Goal: Find specific page/section: Find specific page/section

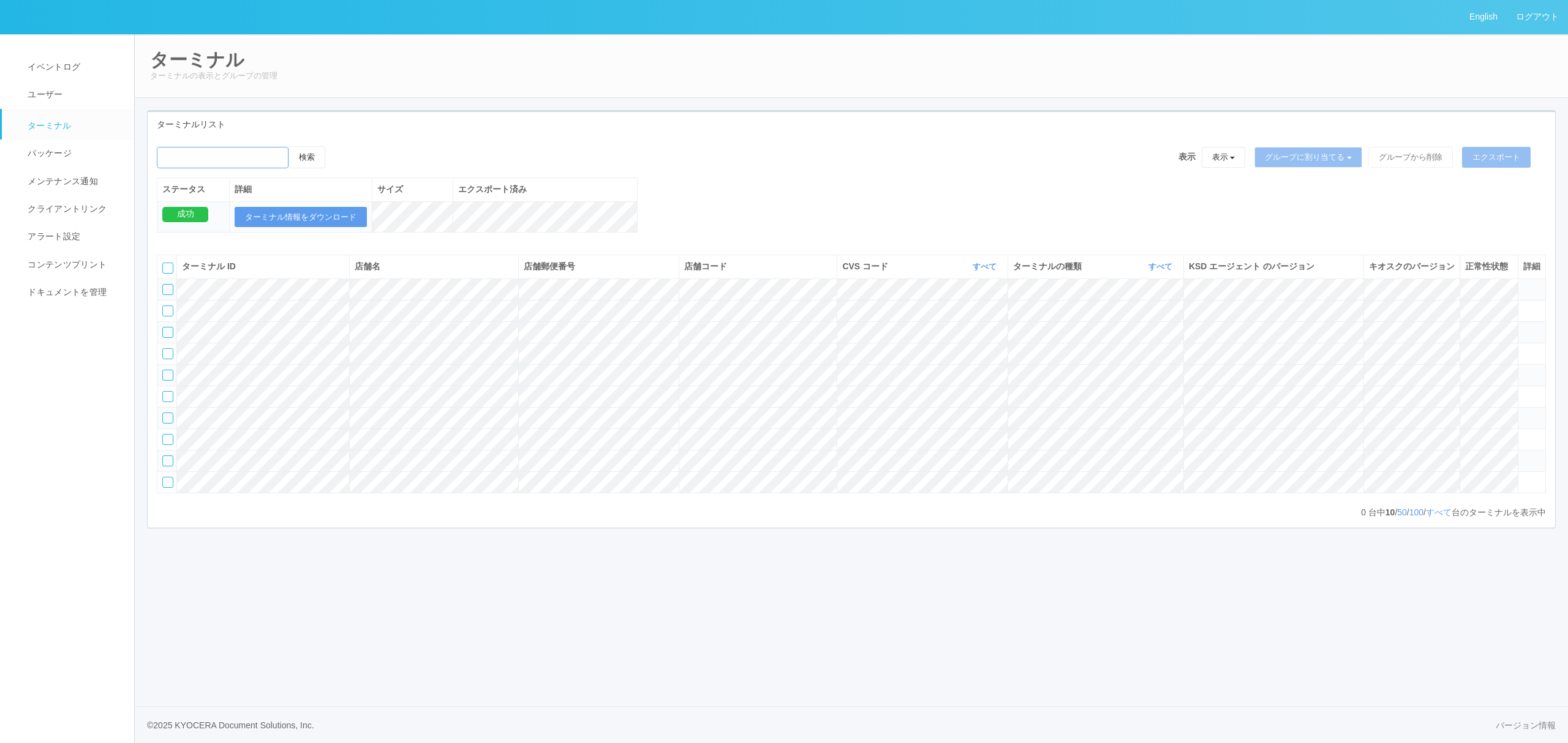
click at [228, 153] on input "emailSearch" at bounding box center [222, 157] width 132 height 22
click at [550, 142] on div "検索 表示 表示 すべてのターミナル Test new empty group Terminal Testing 6testtestajikadhgujahj…" at bounding box center [851, 332] width 1407 height 391
click at [996, 271] on icon "button" at bounding box center [997, 267] width 3 height 9
click at [971, 368] on link "961762" at bounding box center [954, 360] width 97 height 17
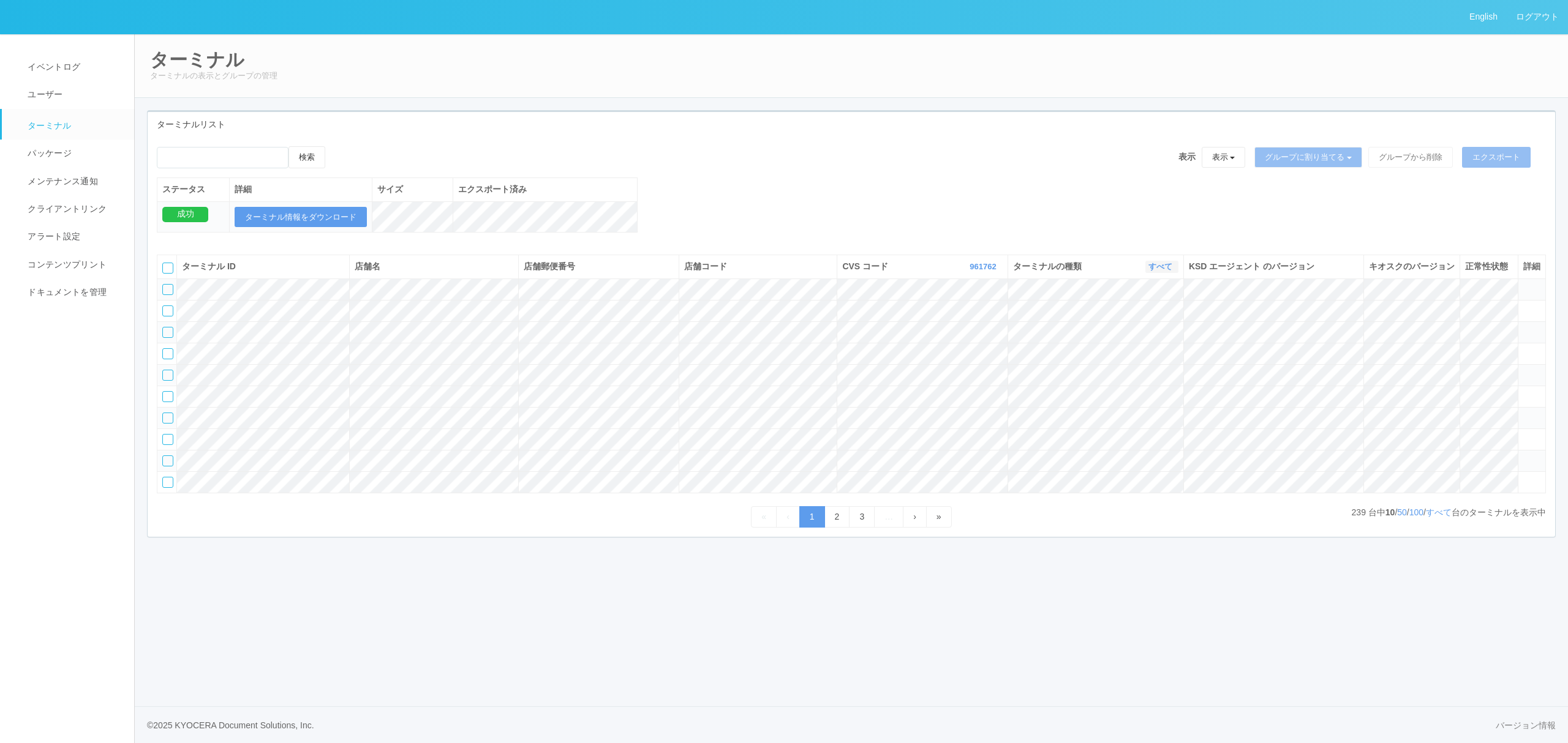
click at [1154, 271] on link "すべて" at bounding box center [1162, 267] width 27 height 9
click at [1143, 326] on link "キオスク" at bounding box center [1130, 318] width 97 height 17
click at [873, 528] on link "3" at bounding box center [862, 517] width 25 height 22
click at [1534, 343] on td at bounding box center [1531, 332] width 27 height 22
click at [1524, 327] on icon at bounding box center [1524, 327] width 0 height 0
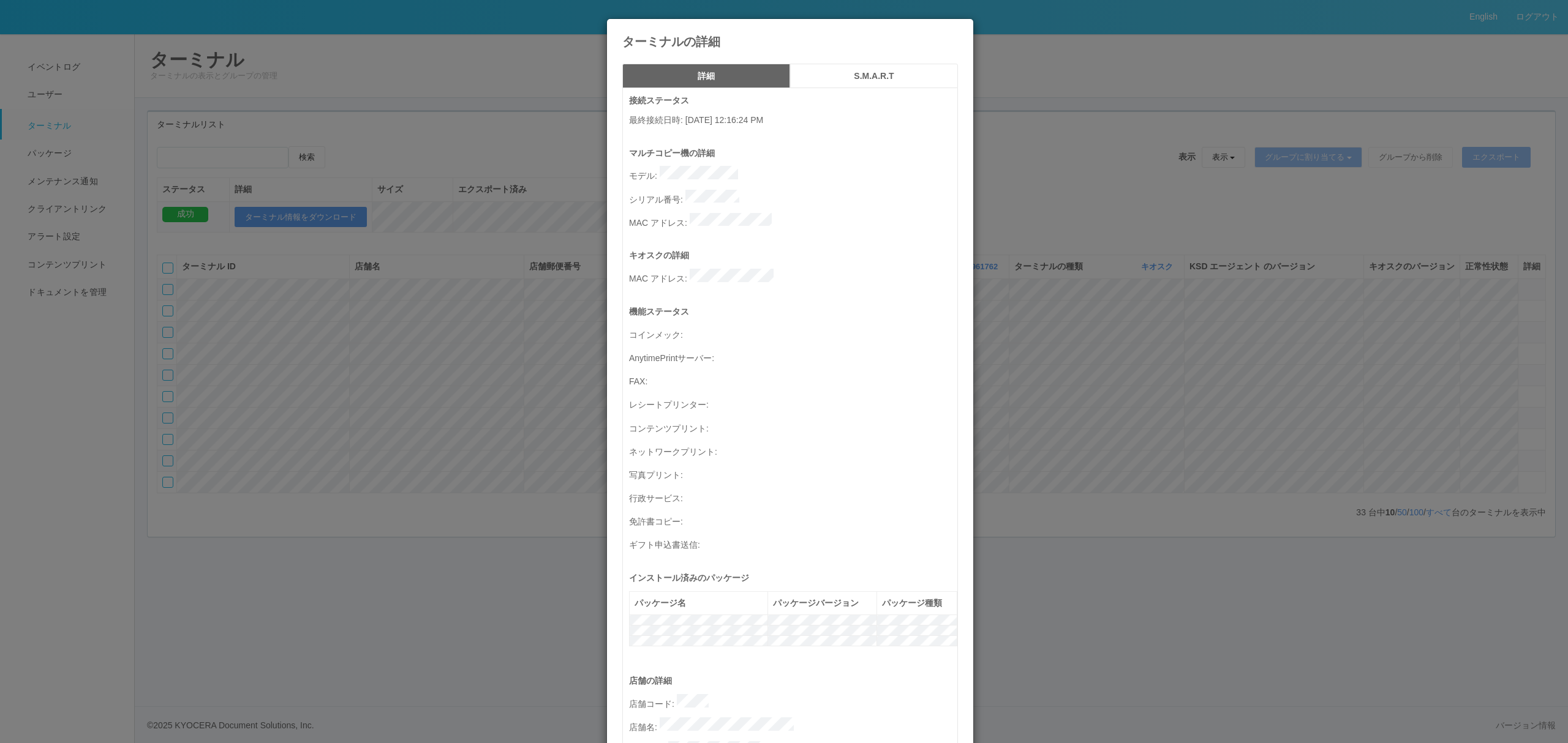
drag, startPoint x: 485, startPoint y: 262, endPoint x: 481, endPoint y: 244, distance: 18.4
click at [483, 263] on div "ターミナルの詳細 詳細 S.M.A.R.T 接続ステータス 最終接続日時 : 09/08/2025 12:16:24 PM マルチコピー機の詳細 モデル : …" at bounding box center [784, 372] width 1568 height 743
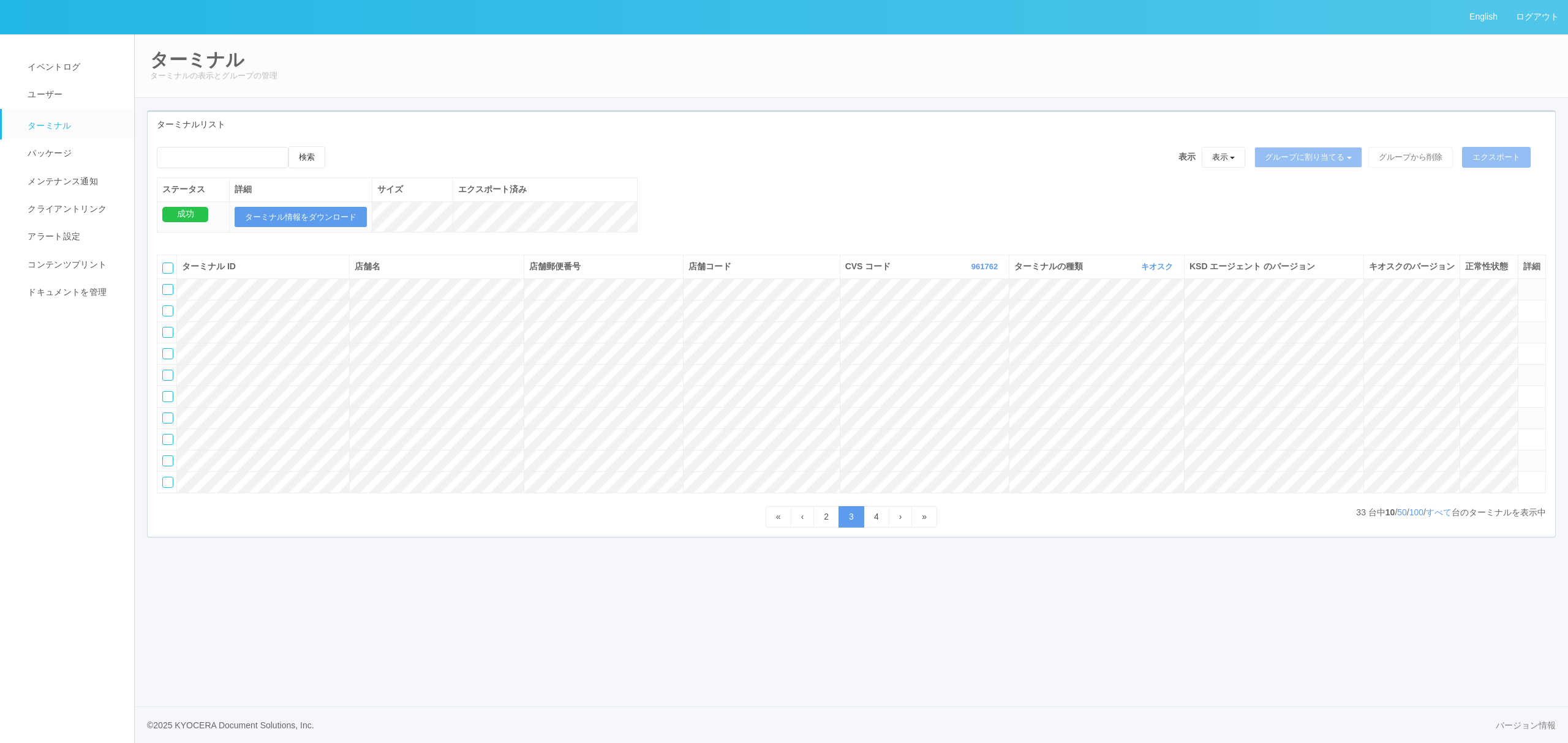
click at [164, 338] on div at bounding box center [167, 332] width 11 height 11
click at [172, 338] on div at bounding box center [167, 332] width 11 height 11
click at [168, 338] on div at bounding box center [167, 332] width 11 height 11
click at [1524, 327] on icon at bounding box center [1524, 327] width 0 height 0
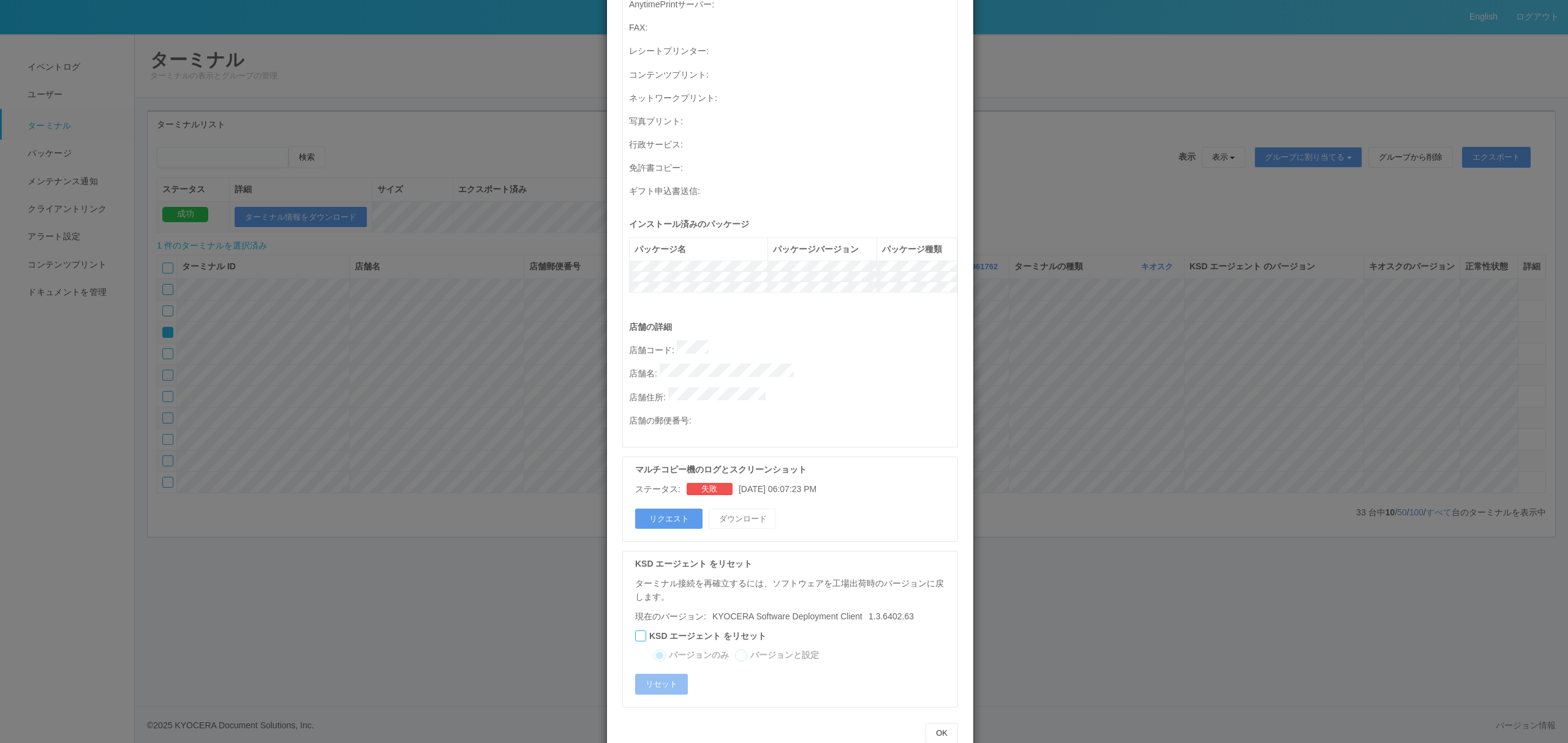
scroll to position [356, 0]
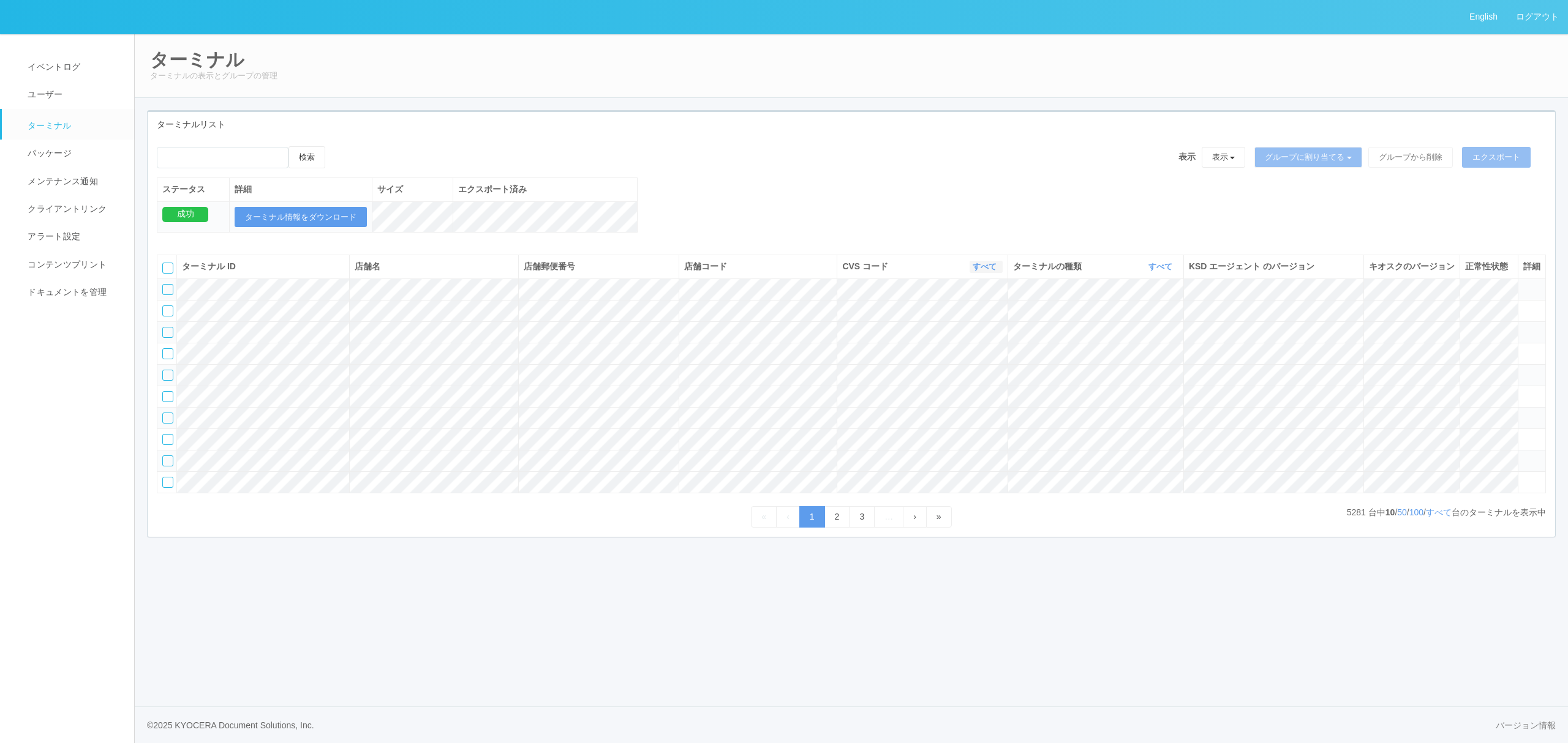
click at [982, 271] on link "すべて" at bounding box center [986, 267] width 27 height 9
click at [962, 368] on link "961762" at bounding box center [954, 360] width 97 height 17
click at [1152, 271] on link "すべて" at bounding box center [1162, 267] width 27 height 9
click at [1133, 326] on link "キオスク" at bounding box center [1130, 318] width 97 height 17
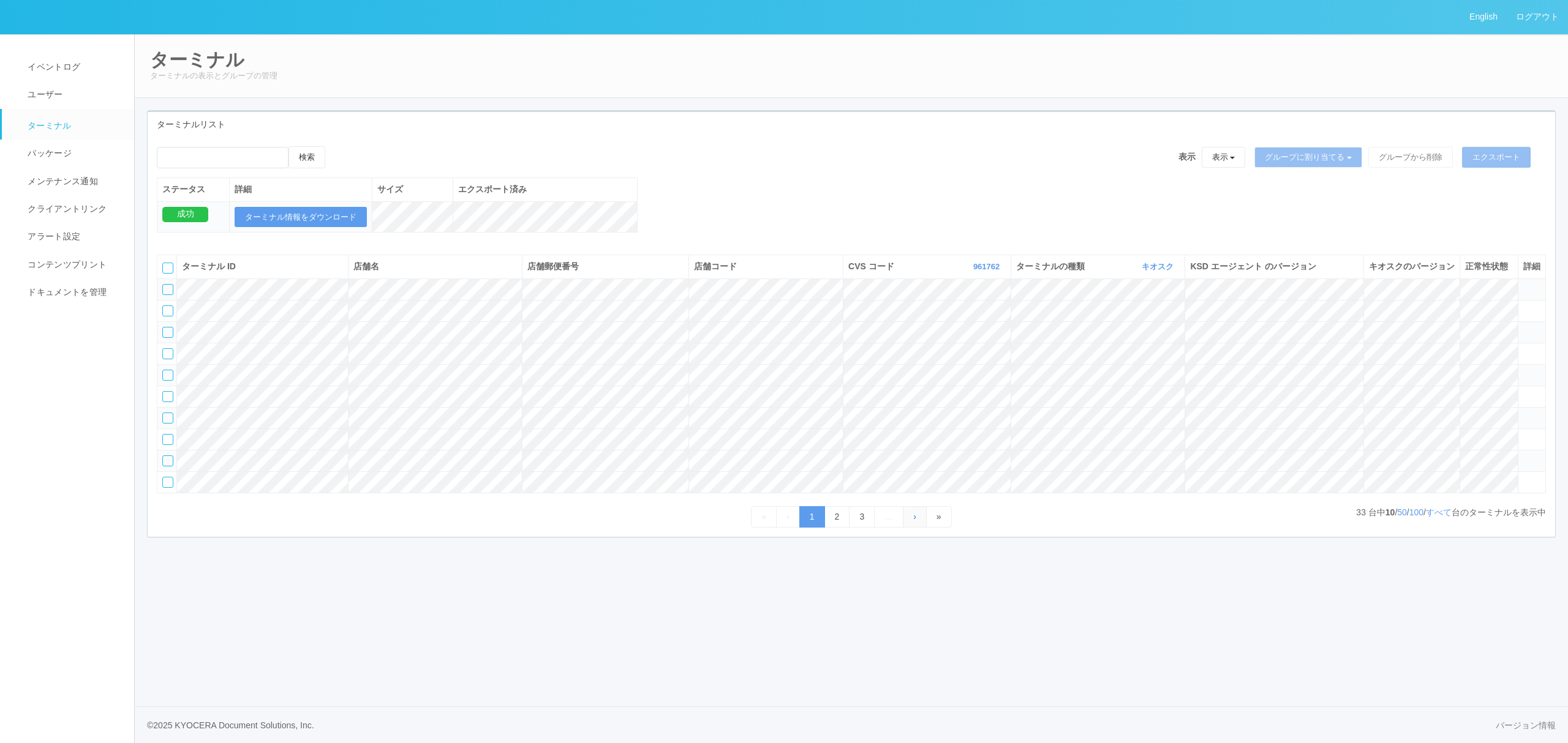
click at [927, 528] on link "›" at bounding box center [915, 517] width 24 height 22
click at [851, 528] on link "3" at bounding box center [862, 517] width 25 height 22
click at [853, 528] on link "3" at bounding box center [851, 517] width 25 height 22
click at [1486, 343] on tr at bounding box center [851, 332] width 1388 height 22
click at [285, 157] on input "emailSearch" at bounding box center [222, 157] width 132 height 22
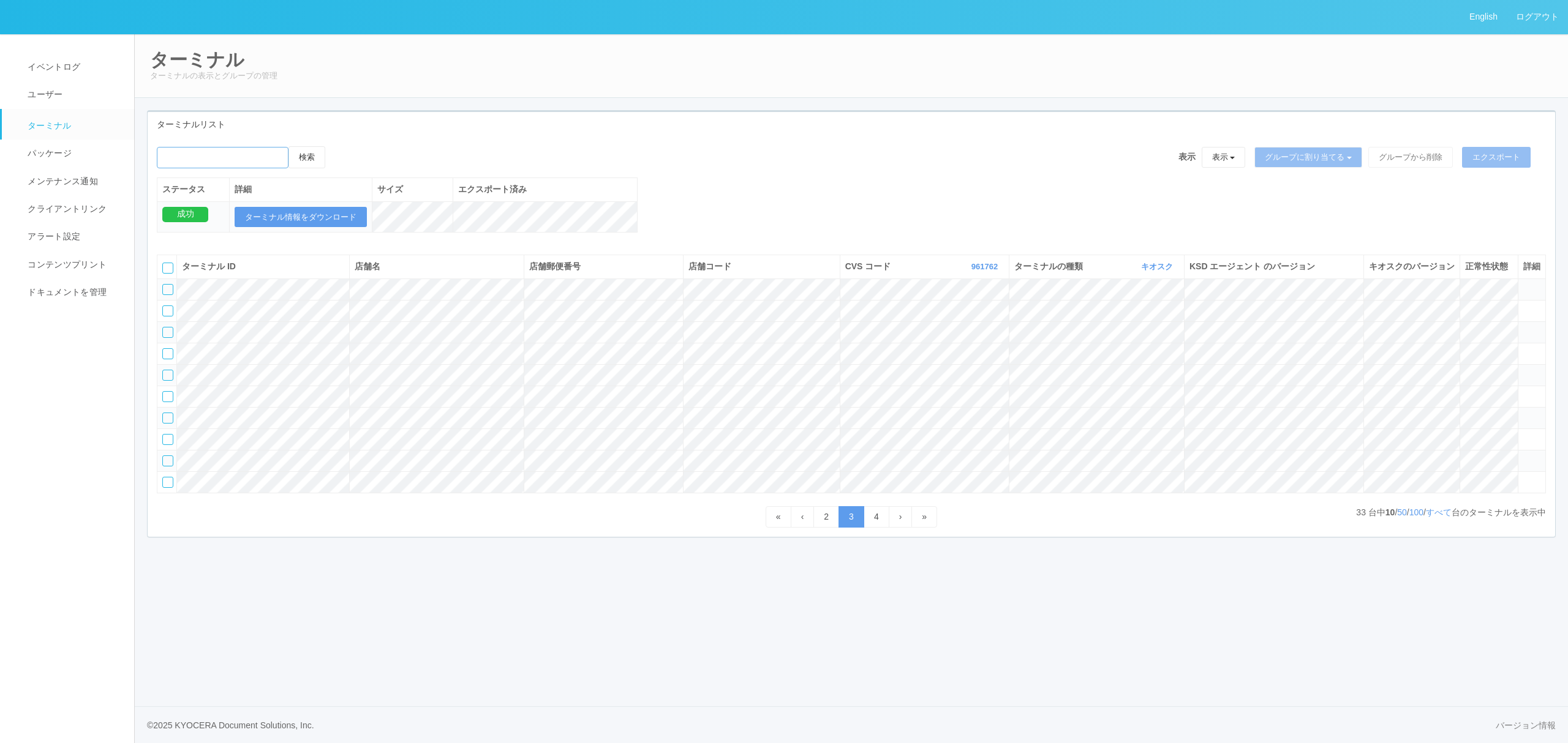
paste input "KD_02-0A-48-25-58-4D"
type input "KD_02-0A-48-25-58-4D"
click at [310, 158] on button "検索" at bounding box center [307, 157] width 37 height 22
